Goal: Task Accomplishment & Management: Complete application form

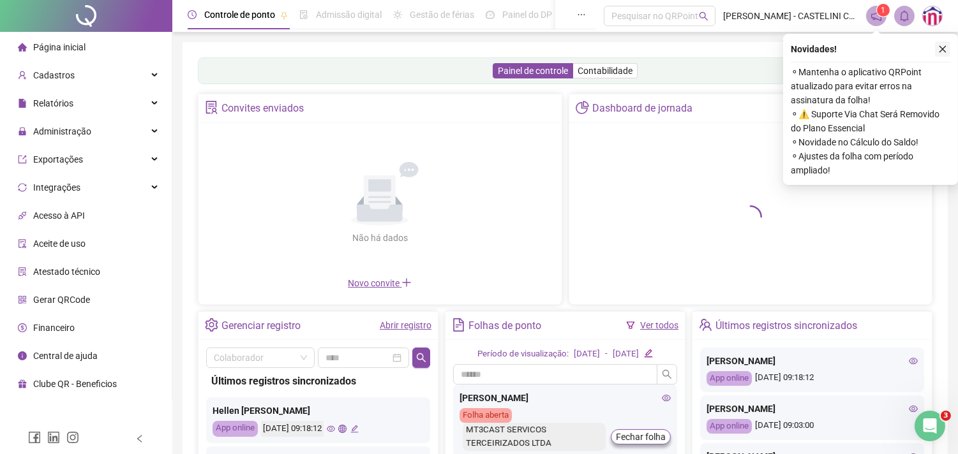
click at [945, 50] on icon "close" at bounding box center [942, 49] width 9 height 9
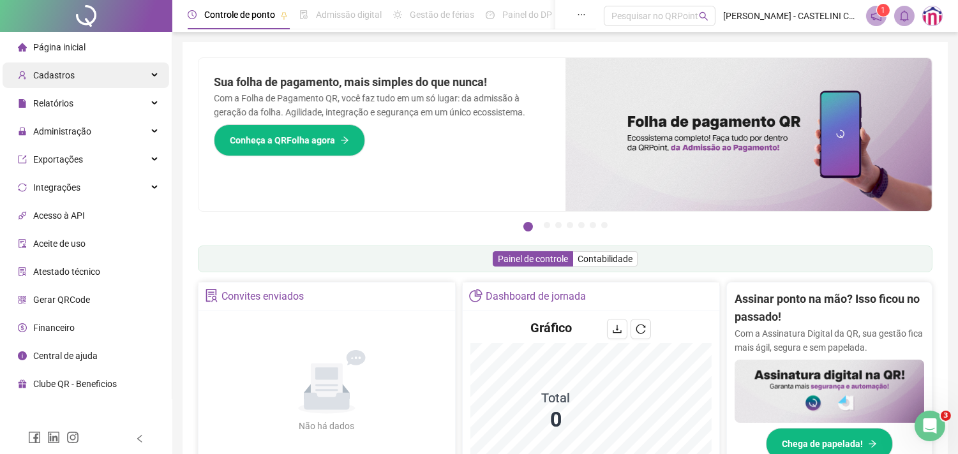
click at [82, 75] on div "Cadastros" at bounding box center [86, 76] width 167 height 26
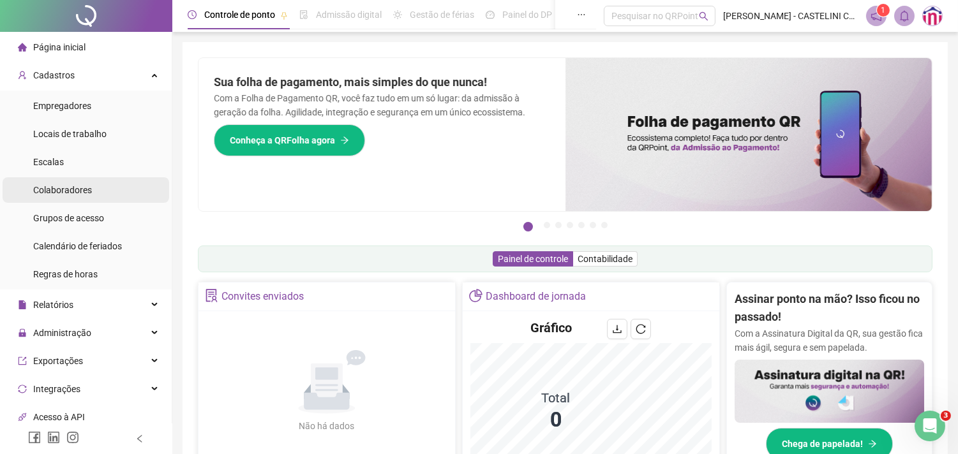
click at [69, 190] on span "Colaboradores" at bounding box center [62, 190] width 59 height 10
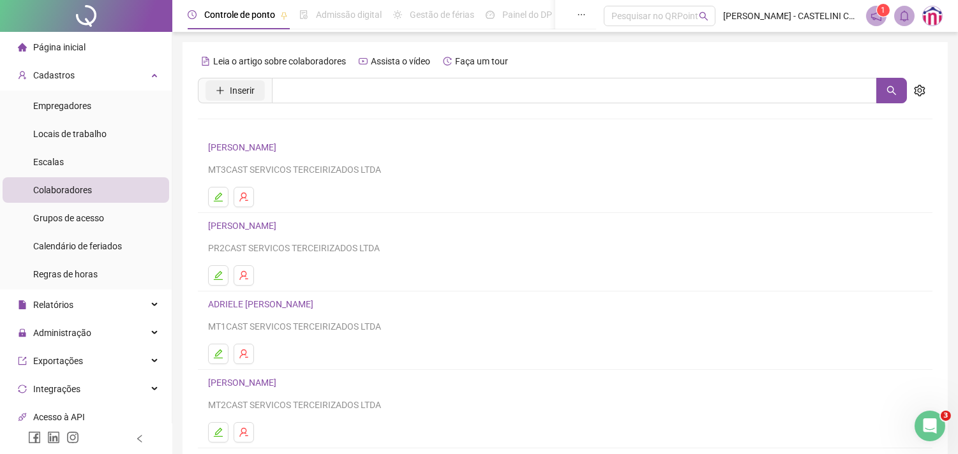
click at [225, 86] on button "Inserir" at bounding box center [235, 90] width 59 height 20
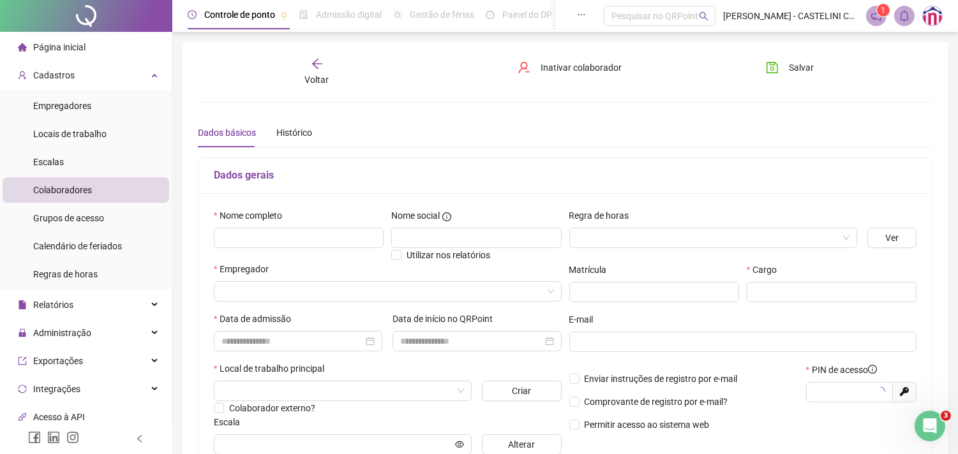
type input "*****"
click at [258, 233] on input "text" at bounding box center [299, 238] width 170 height 20
type input "**********"
click at [617, 241] on input "search" at bounding box center [707, 238] width 261 height 19
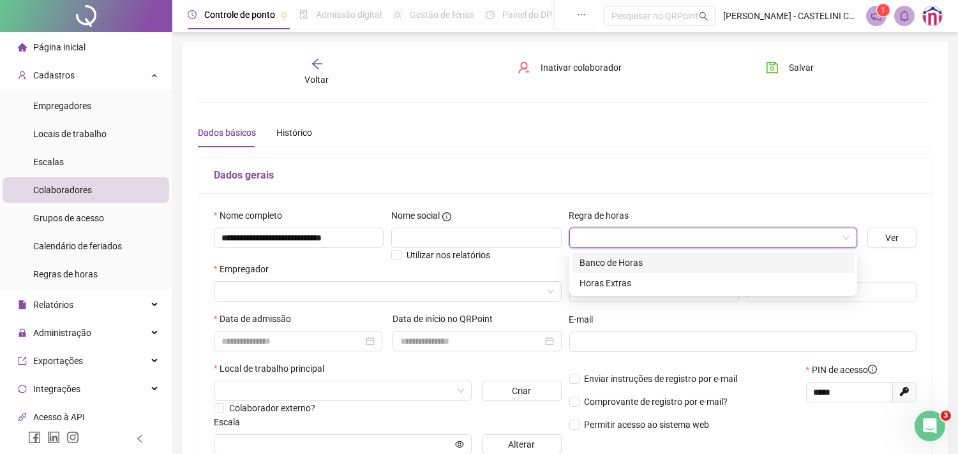
click at [623, 263] on div "Banco de Horas" at bounding box center [713, 263] width 267 height 14
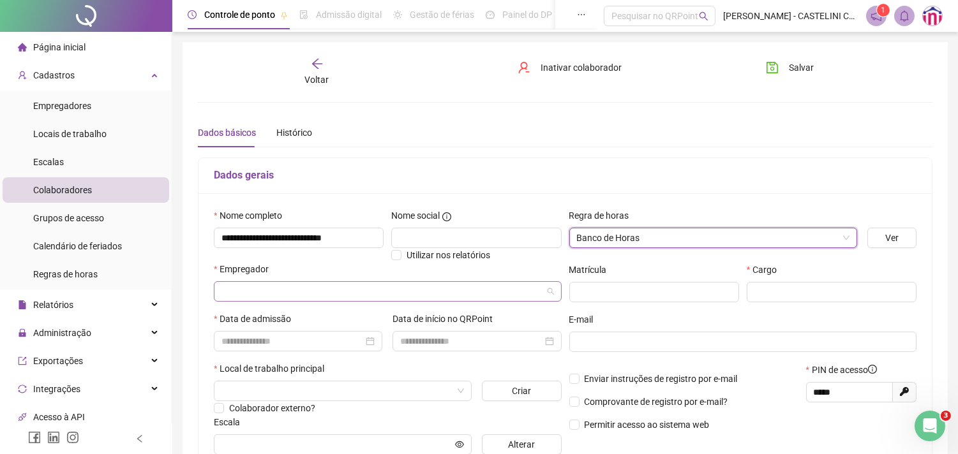
click at [463, 289] on input "search" at bounding box center [381, 291] width 321 height 19
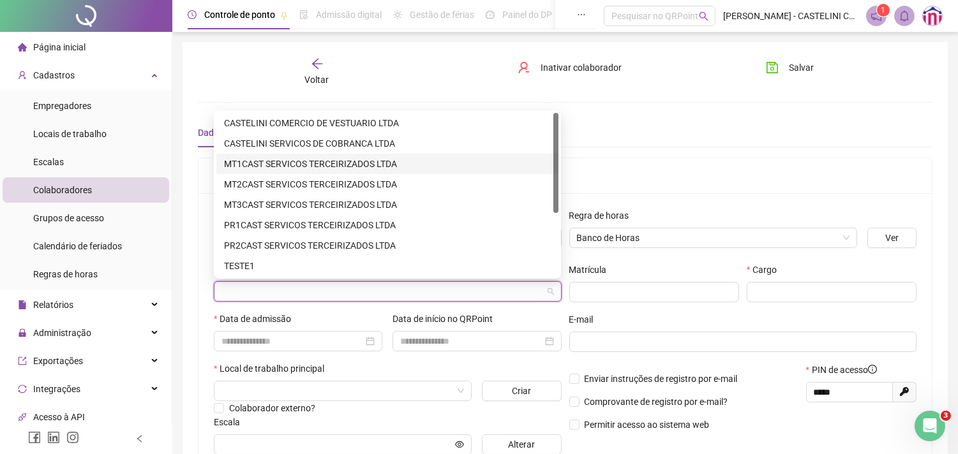
click at [303, 157] on div "MT1CAST SERVICOS TERCEIRIZADOS LTDA" at bounding box center [387, 164] width 327 height 14
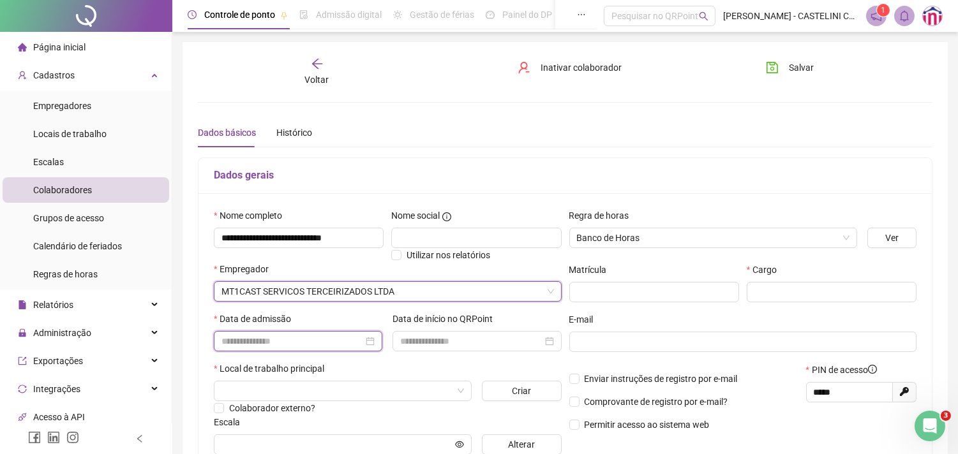
click at [278, 337] on input at bounding box center [292, 341] width 142 height 14
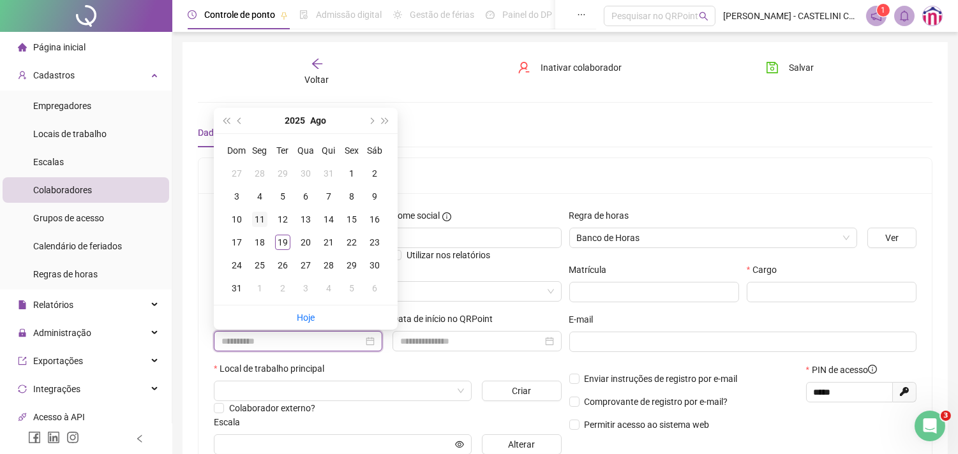
type input "**********"
click at [259, 221] on div "11" at bounding box center [259, 219] width 15 height 15
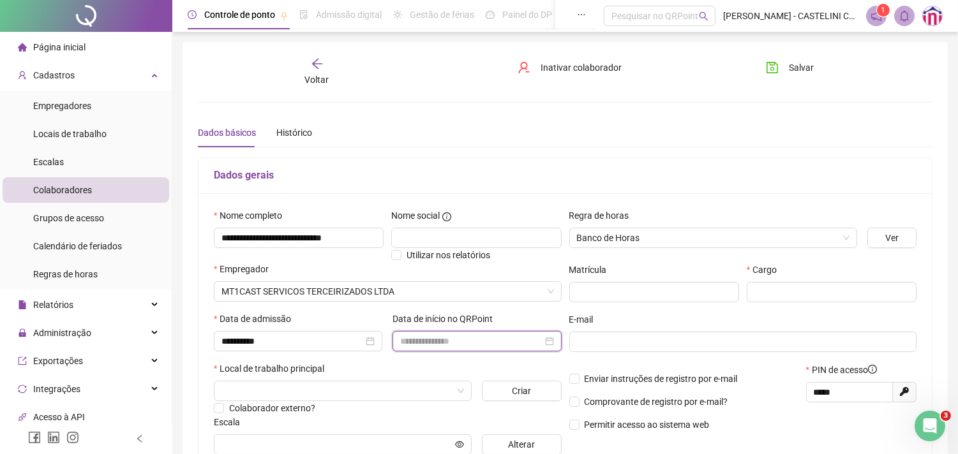
click at [436, 339] on input at bounding box center [471, 341] width 142 height 14
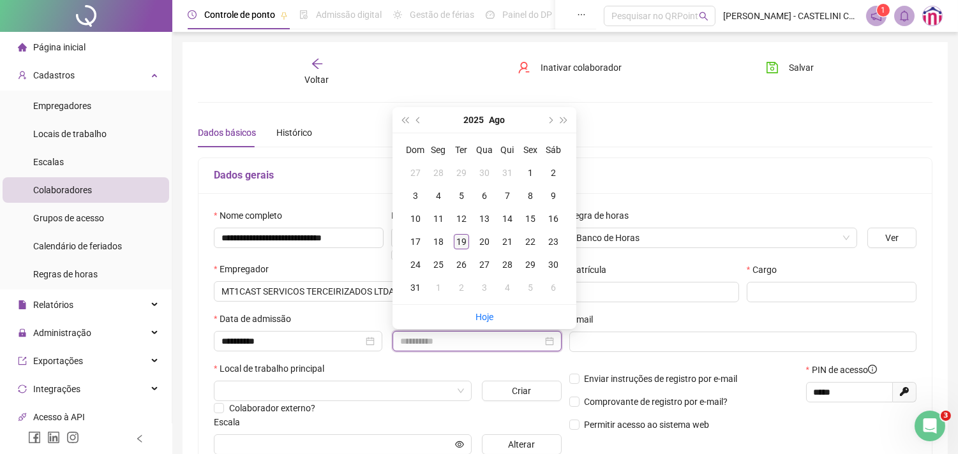
type input "**********"
click at [458, 236] on div "19" at bounding box center [461, 241] width 15 height 15
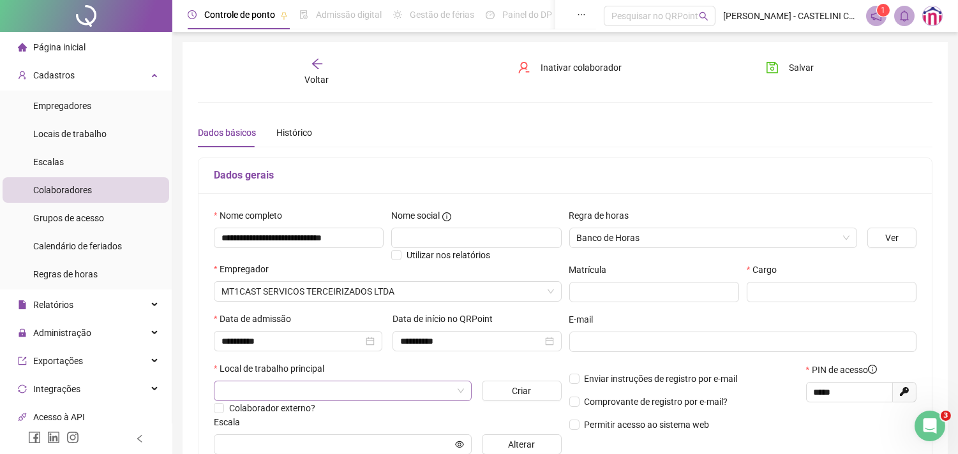
click at [350, 400] on input "search" at bounding box center [336, 391] width 231 height 19
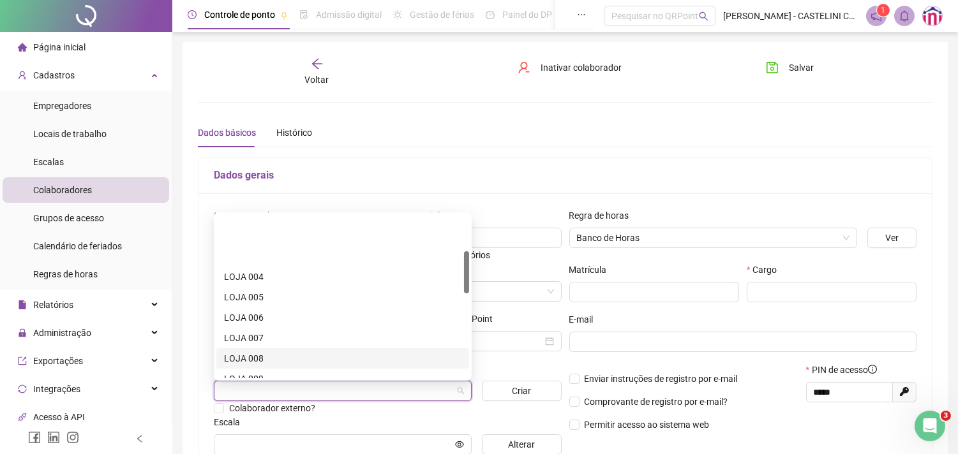
scroll to position [142, 0]
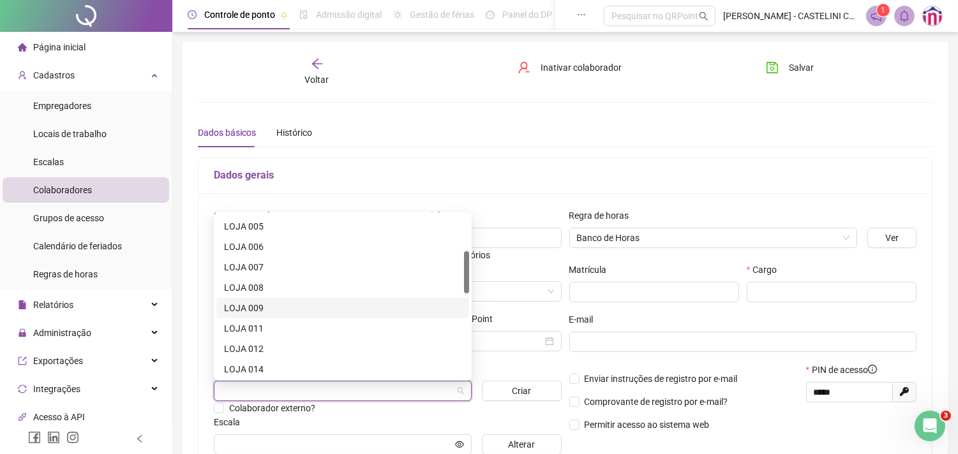
click at [303, 312] on div "LOJA 009" at bounding box center [342, 308] width 237 height 14
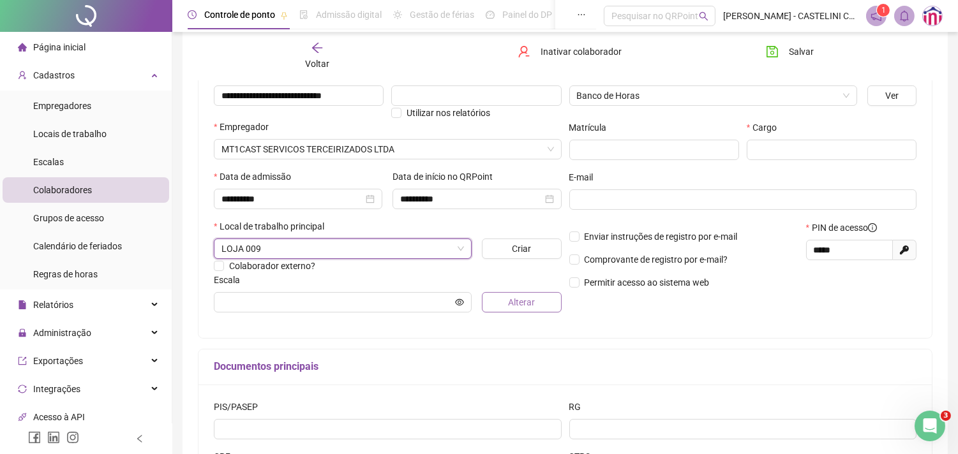
click at [529, 304] on span "Alterar" at bounding box center [521, 303] width 27 height 14
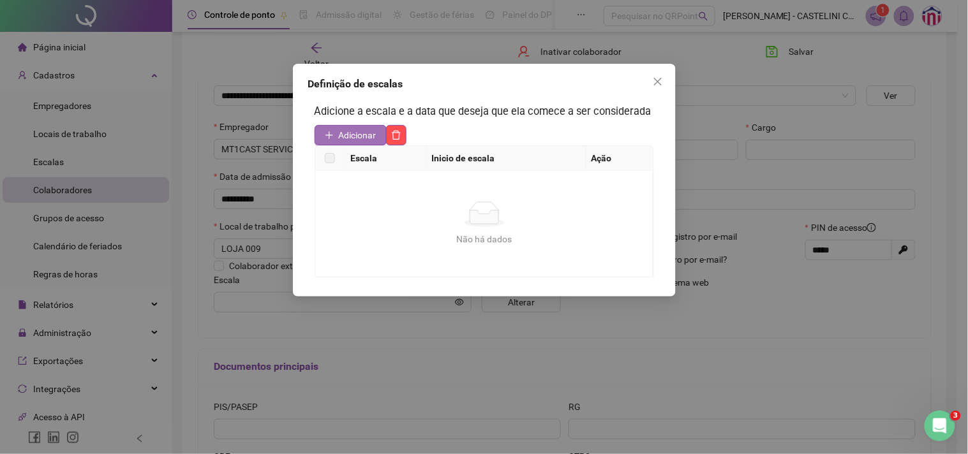
click at [367, 131] on span "Adicionar" at bounding box center [358, 135] width 38 height 14
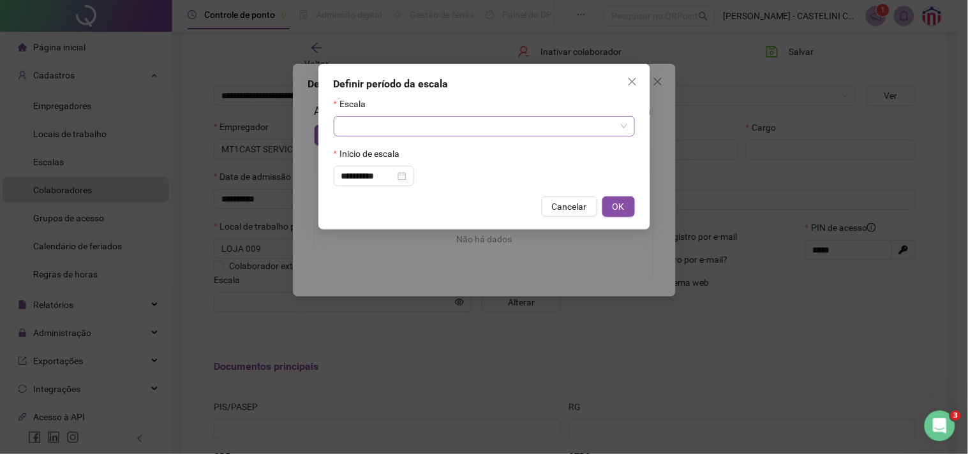
click at [374, 129] on input "search" at bounding box center [479, 126] width 274 height 19
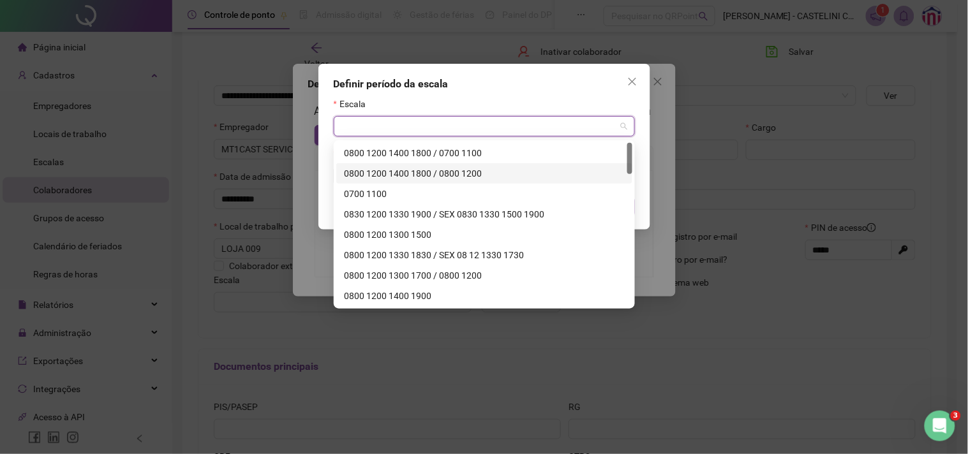
click at [435, 172] on div "0800 1200 1400 1800 / 0800 1200" at bounding box center [484, 174] width 281 height 14
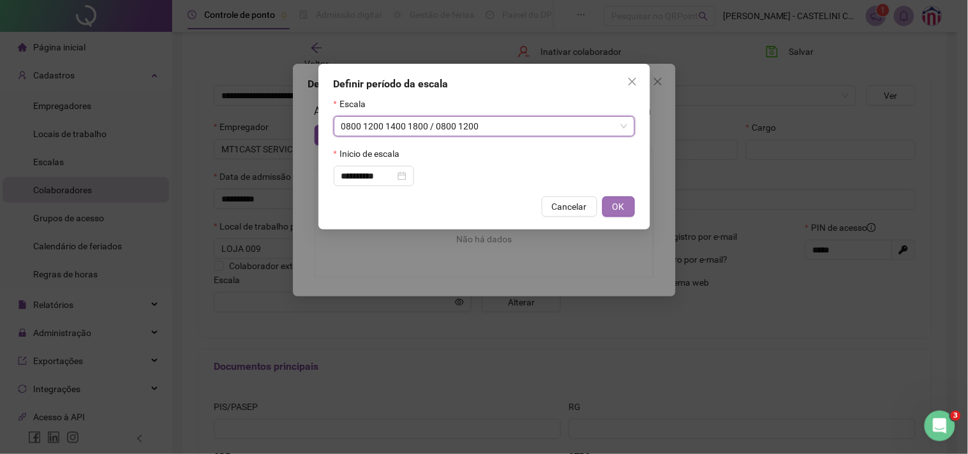
click at [613, 212] on span "OK" at bounding box center [619, 207] width 12 height 14
type input "**********"
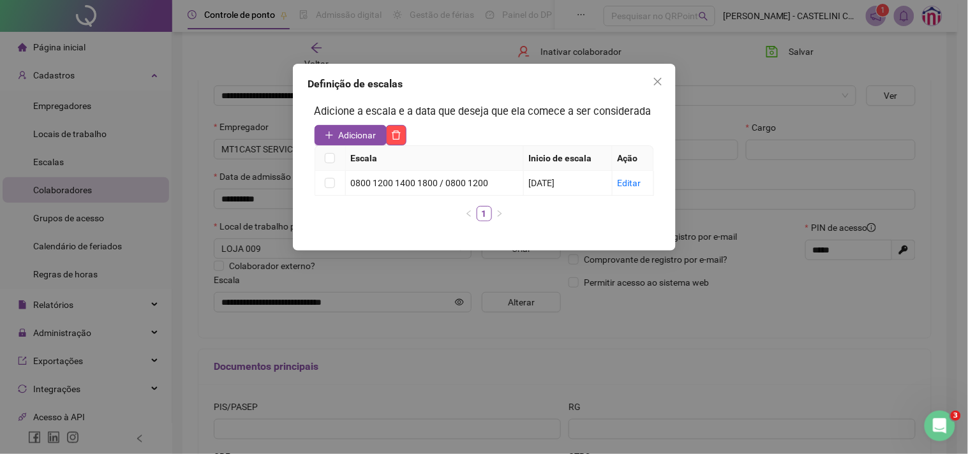
click at [658, 83] on icon "close" at bounding box center [658, 82] width 10 height 10
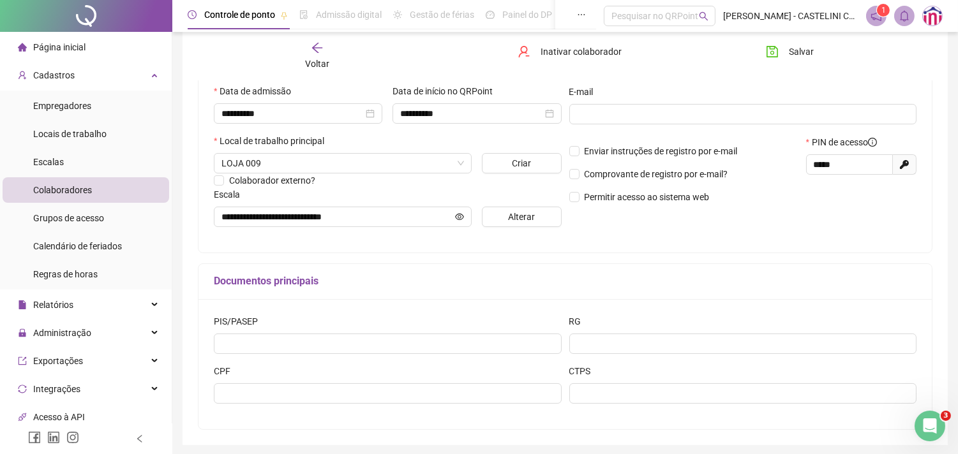
scroll to position [276, 0]
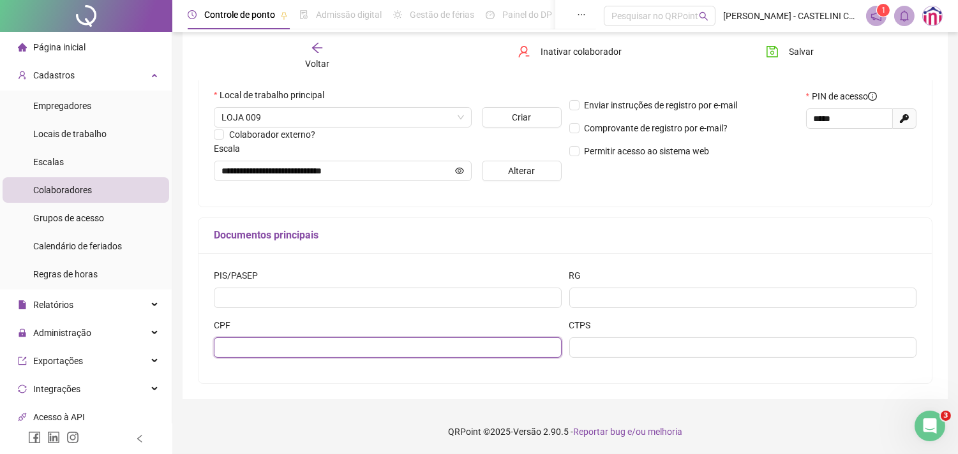
click at [340, 341] on input "text" at bounding box center [388, 348] width 348 height 20
type input "**********"
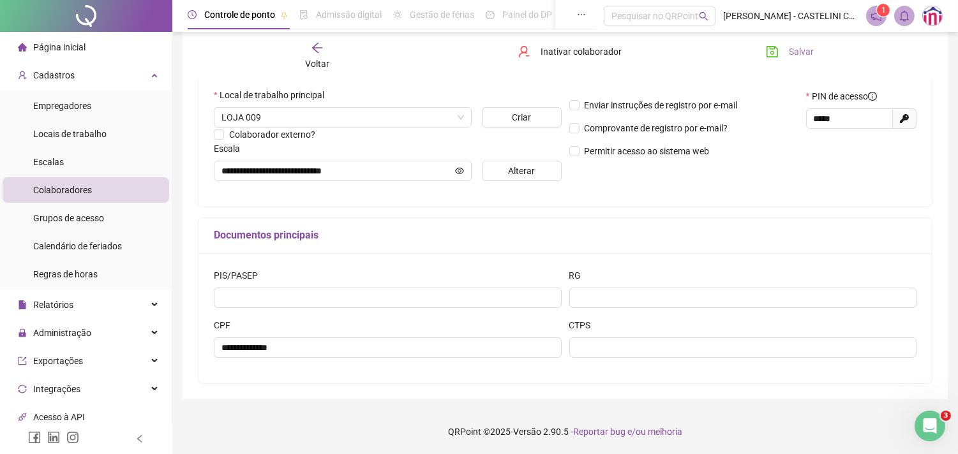
click at [802, 52] on span "Salvar" at bounding box center [801, 52] width 25 height 14
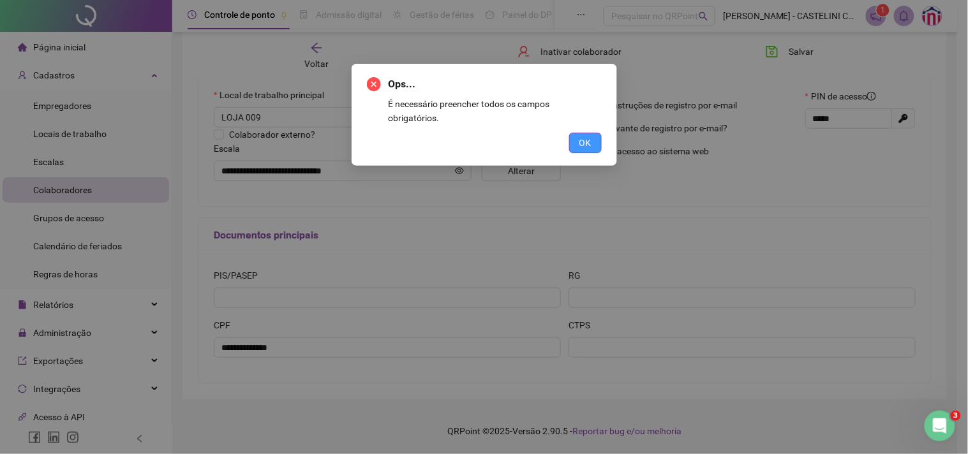
click at [590, 136] on span "OK" at bounding box center [586, 143] width 12 height 14
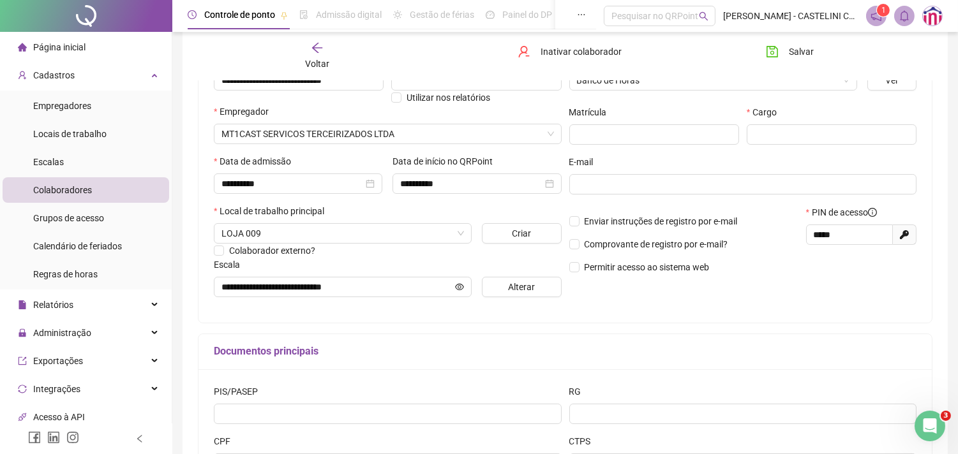
scroll to position [135, 0]
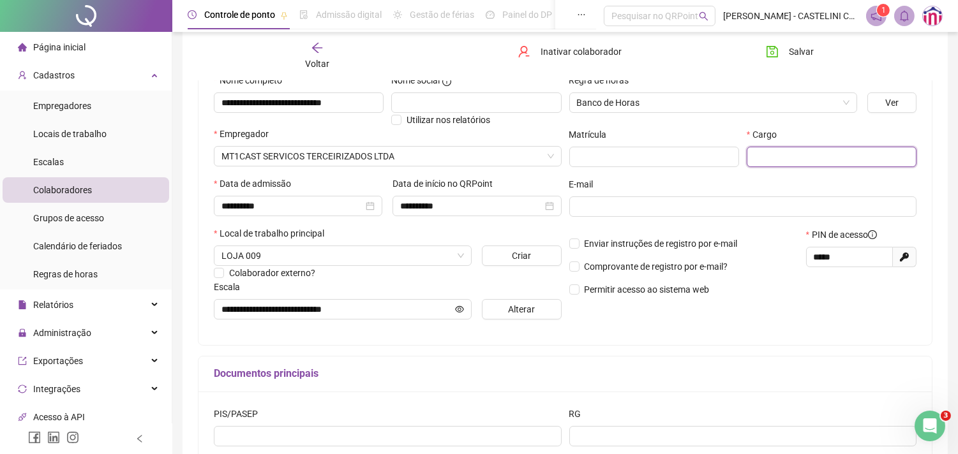
click at [770, 153] on input "text" at bounding box center [832, 157] width 170 height 20
type input "*****"
click at [806, 49] on span "Salvar" at bounding box center [801, 52] width 25 height 14
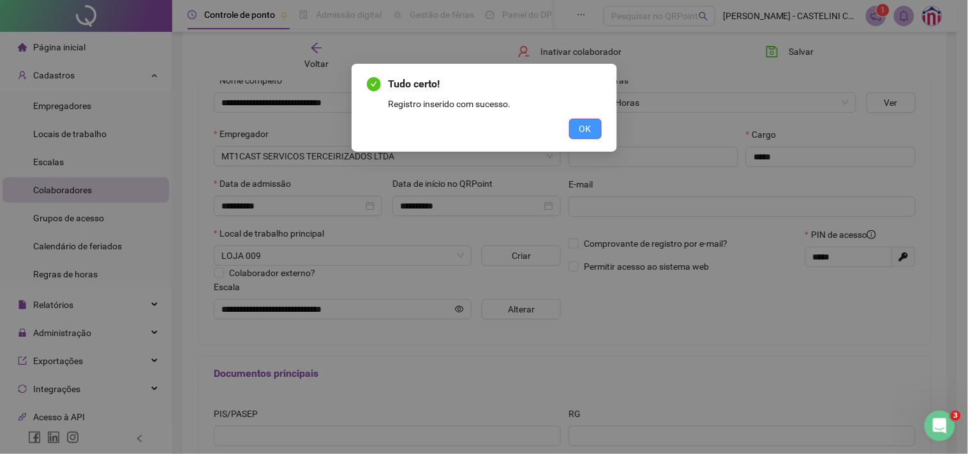
click at [582, 131] on span "OK" at bounding box center [586, 129] width 12 height 14
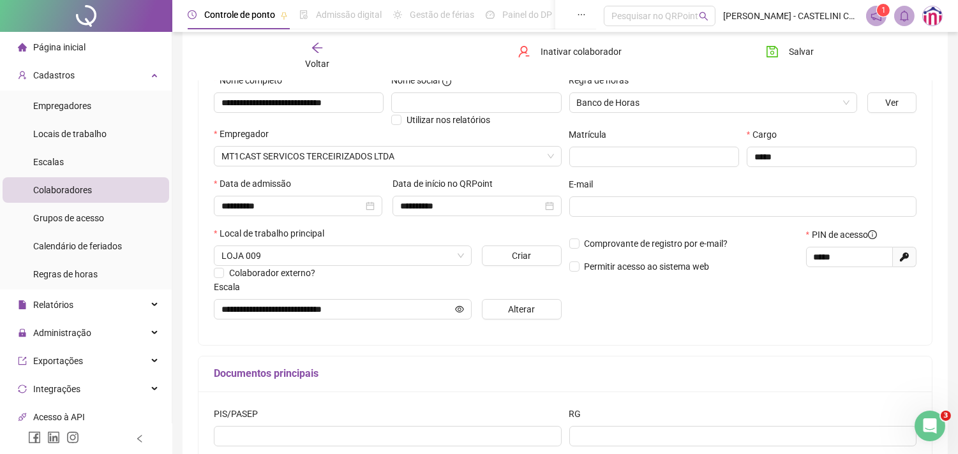
click at [317, 47] on icon "arrow-left" at bounding box center [317, 47] width 13 height 13
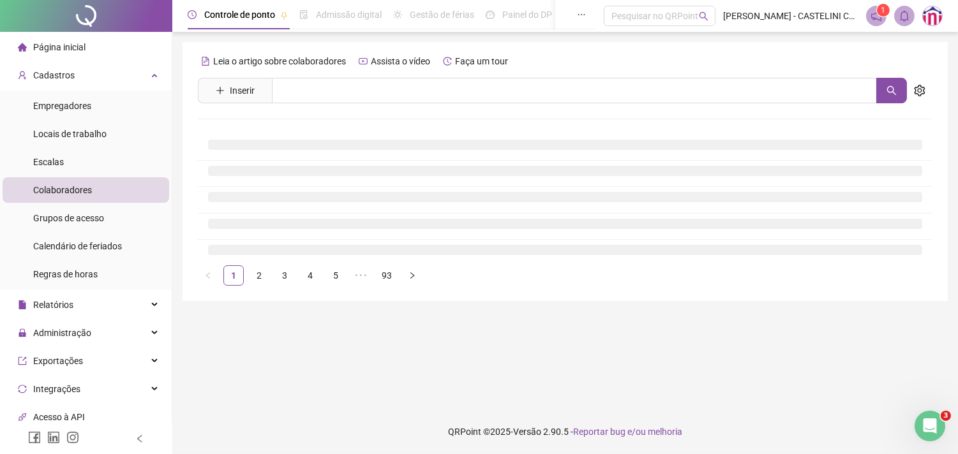
scroll to position [0, 0]
